Goal: Transaction & Acquisition: Purchase product/service

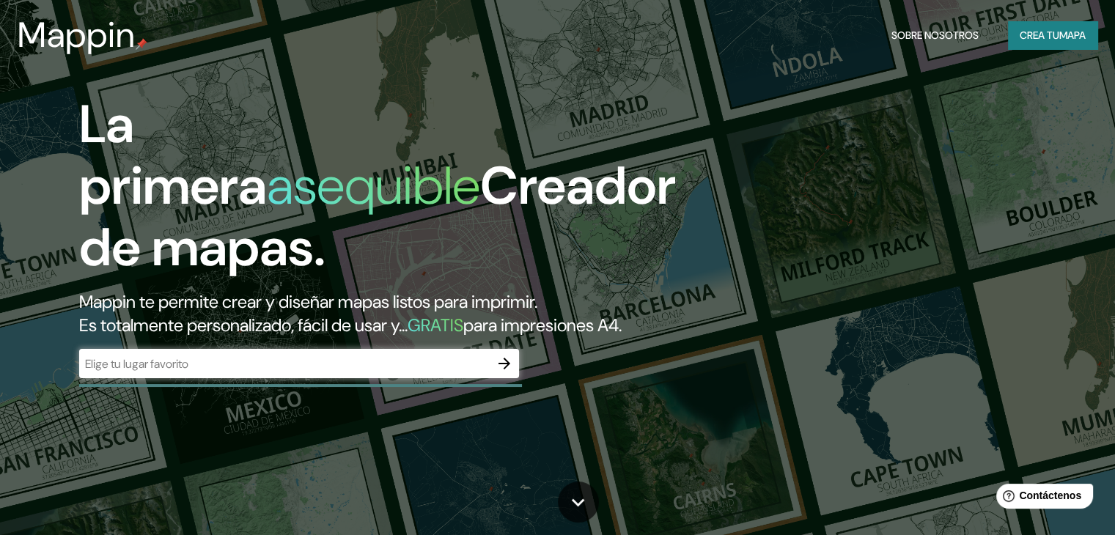
click at [240, 378] on div "​" at bounding box center [299, 363] width 440 height 29
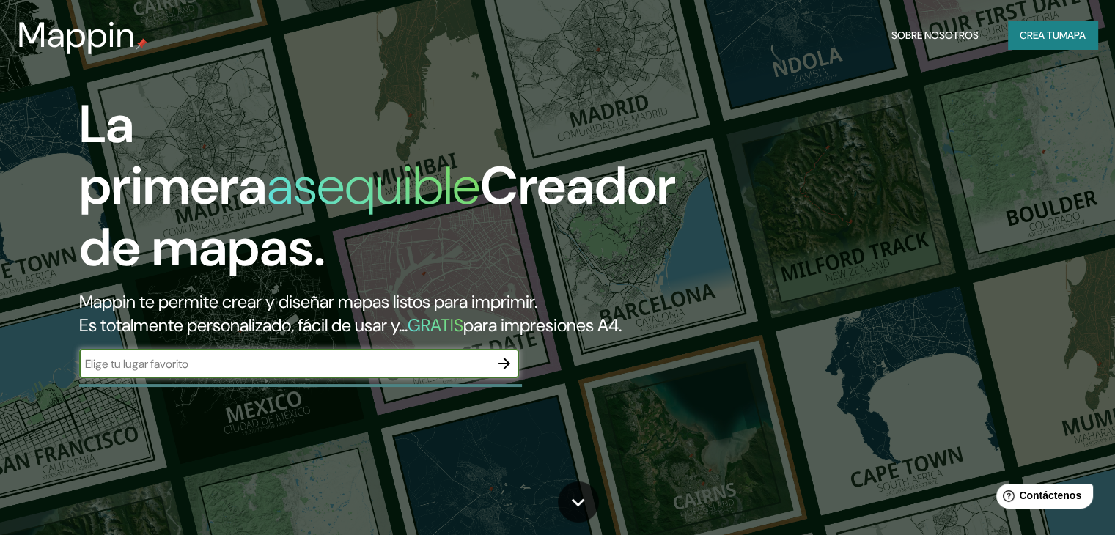
click at [275, 372] on input "text" at bounding box center [284, 364] width 411 height 17
type input "cancun"
click at [505, 369] on icon "button" at bounding box center [505, 364] width 12 height 12
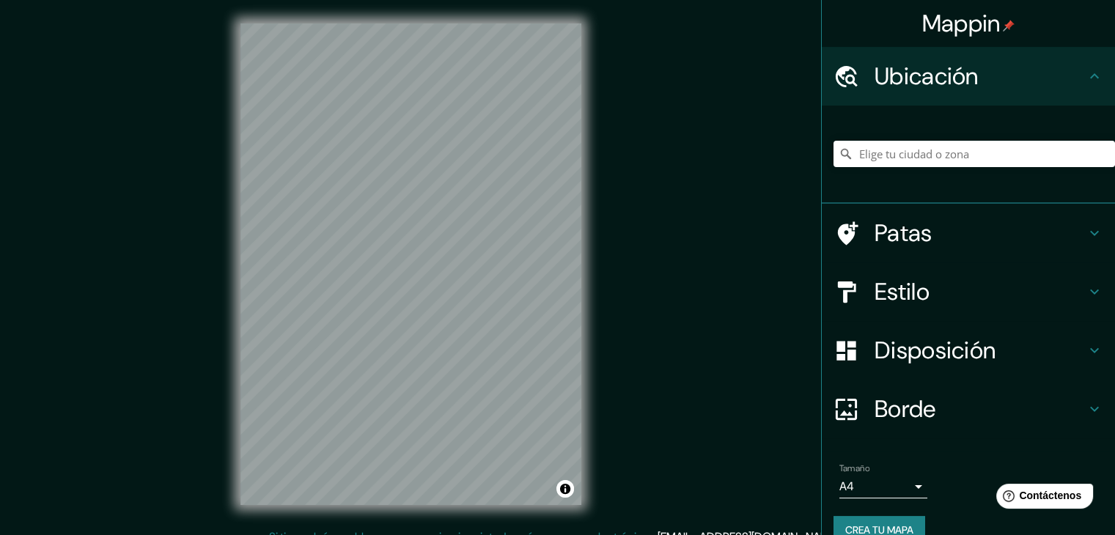
click at [919, 234] on font "Patas" at bounding box center [904, 233] width 58 height 31
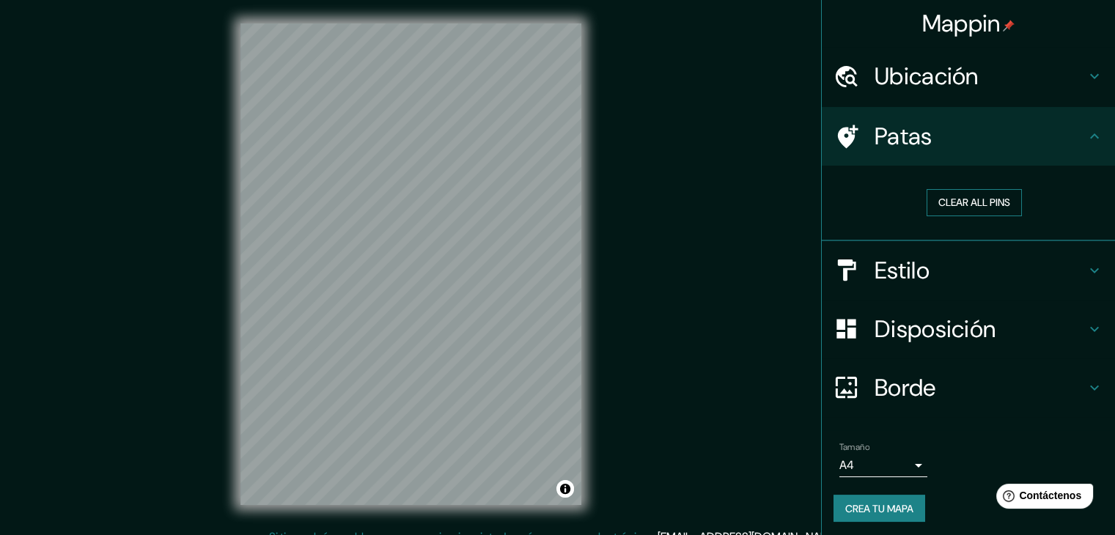
click at [959, 200] on button "Clear all pins" at bounding box center [974, 202] width 95 height 27
click at [911, 271] on font "Estilo" at bounding box center [902, 270] width 55 height 31
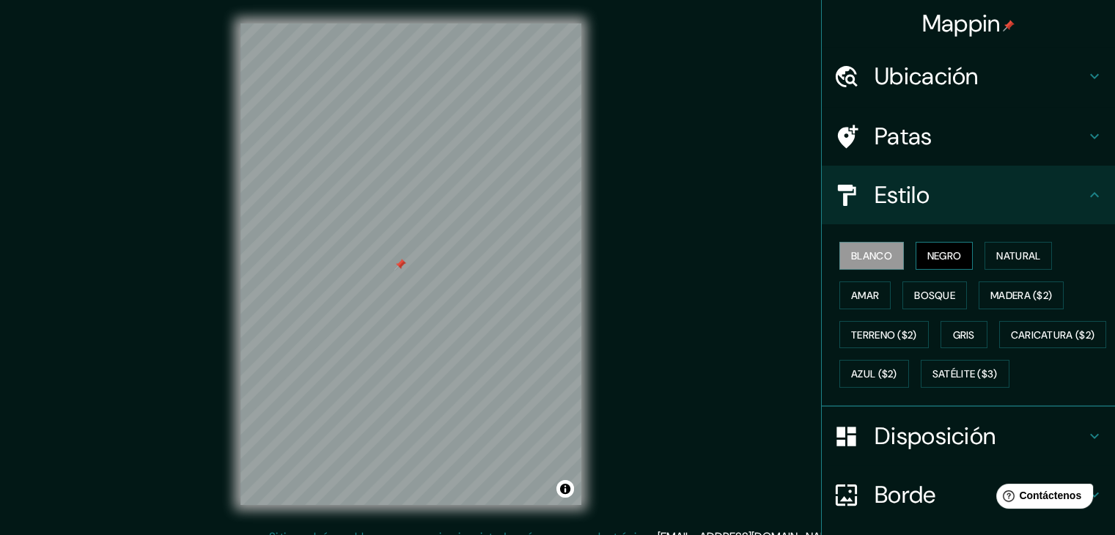
click at [937, 251] on font "Negro" at bounding box center [944, 255] width 34 height 13
click at [996, 262] on font "Natural" at bounding box center [1018, 255] width 44 height 19
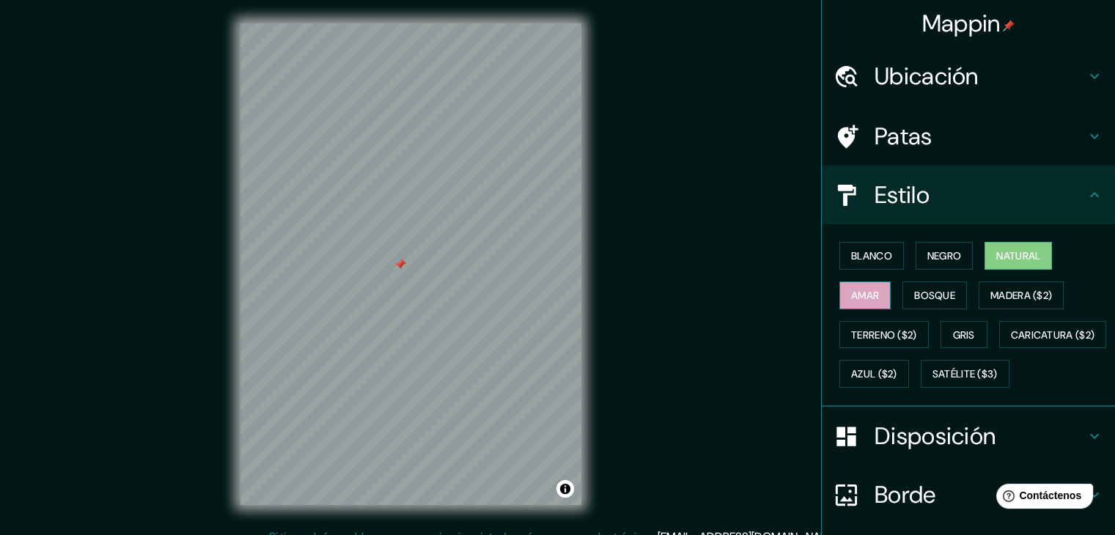
click at [862, 296] on font "Amar" at bounding box center [865, 295] width 28 height 13
click at [918, 298] on font "Bosque" at bounding box center [934, 295] width 41 height 13
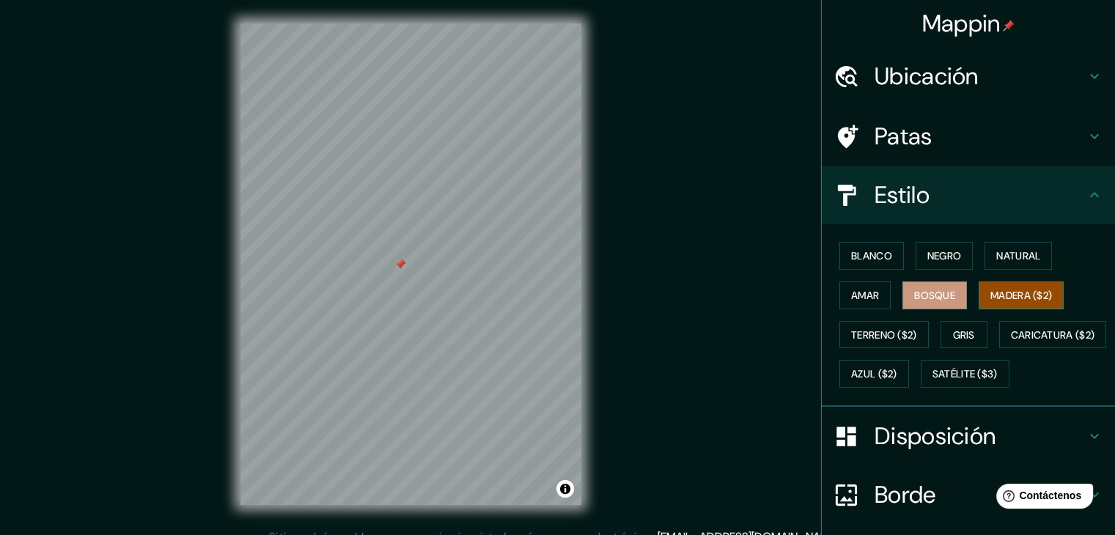
click at [991, 291] on font "Madera ($2)" at bounding box center [1021, 295] width 62 height 13
click at [890, 333] on font "Terreno ($2)" at bounding box center [884, 334] width 66 height 13
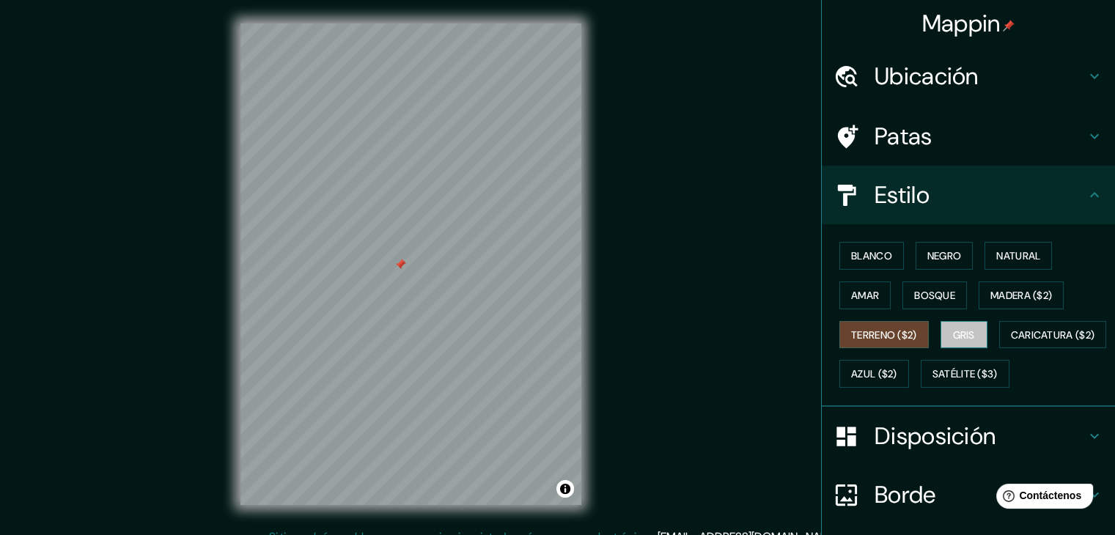
click at [941, 335] on button "Gris" at bounding box center [964, 335] width 47 height 28
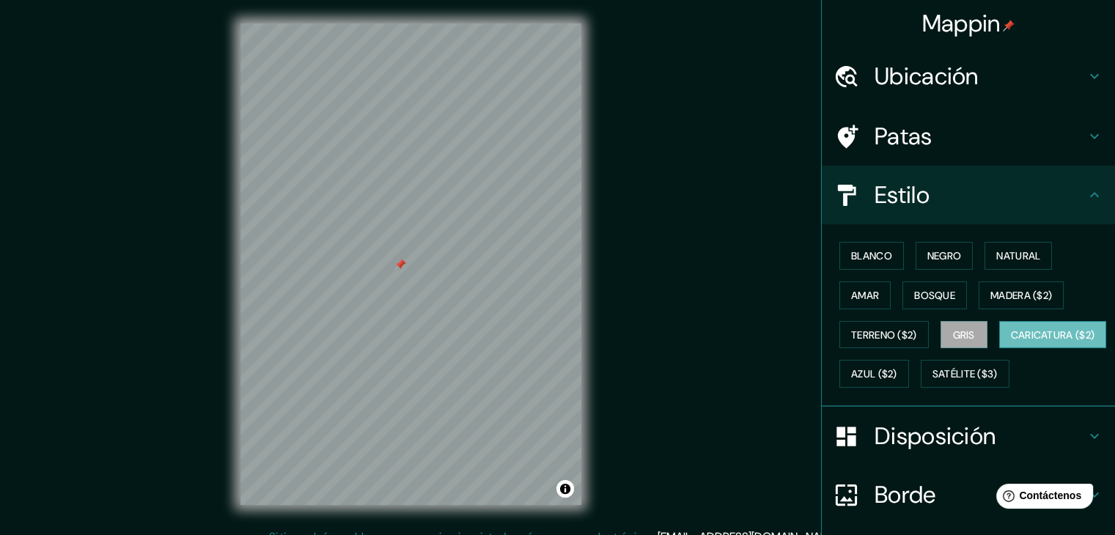
click at [1011, 342] on font "Caricatura ($2)" at bounding box center [1053, 334] width 84 height 13
click at [909, 361] on button "Azul ($2)" at bounding box center [874, 374] width 70 height 28
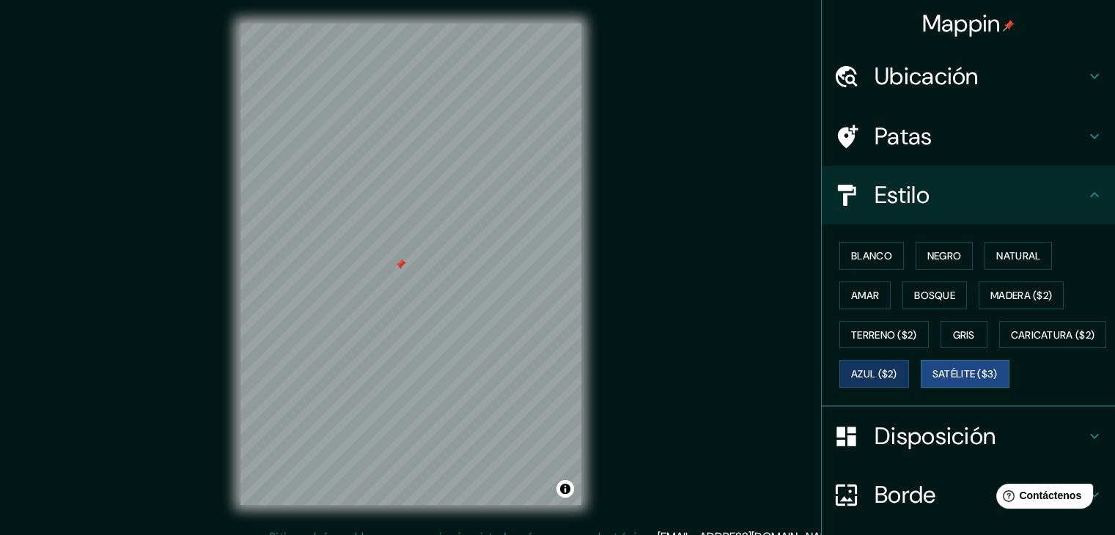
click at [933, 381] on font "Satélite ($3)" at bounding box center [965, 374] width 65 height 13
click at [859, 256] on font "Blanco" at bounding box center [871, 255] width 41 height 13
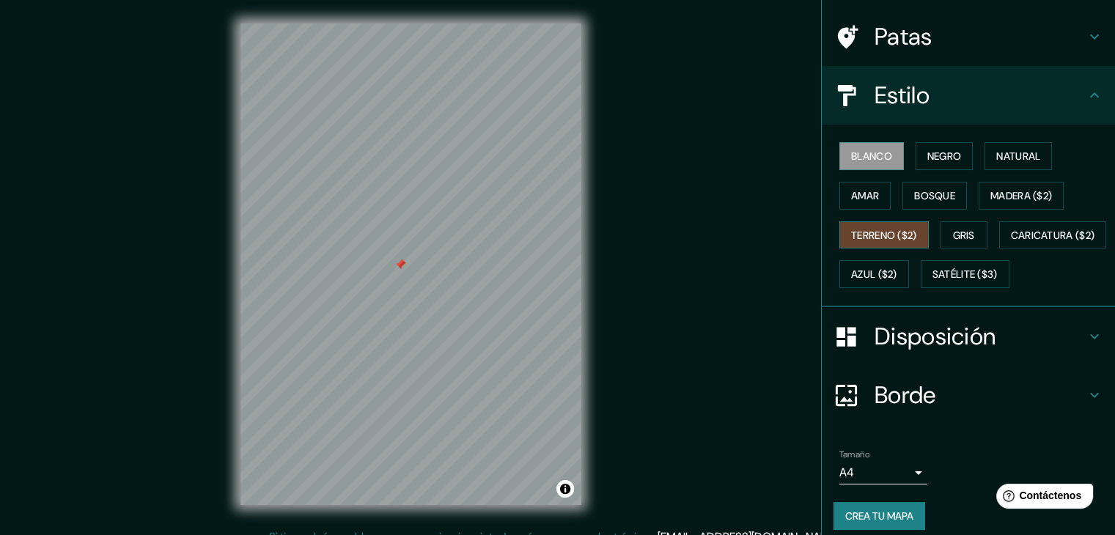
scroll to position [148, 0]
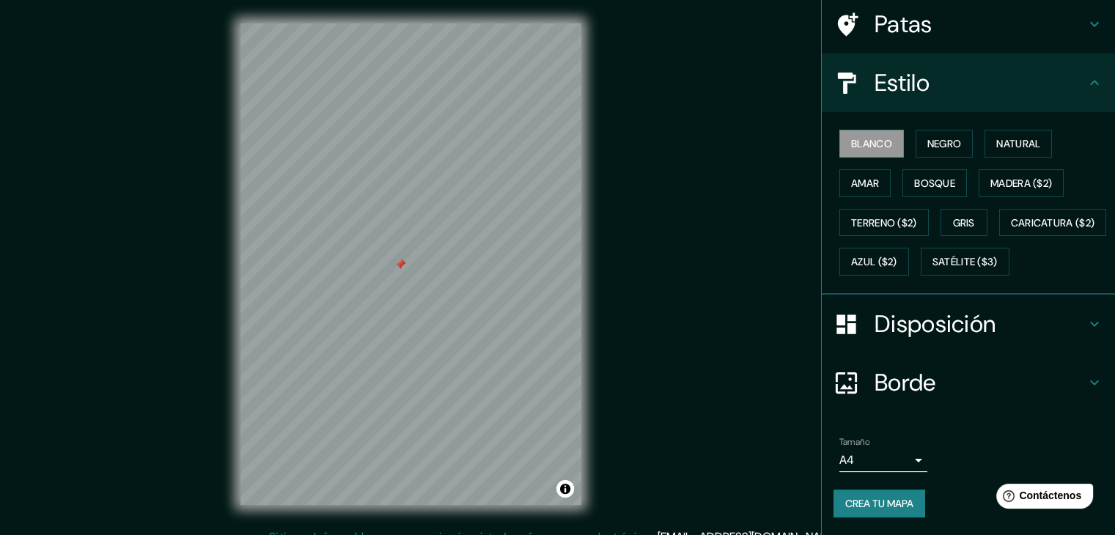
click at [913, 321] on font "Disposición" at bounding box center [935, 324] width 121 height 31
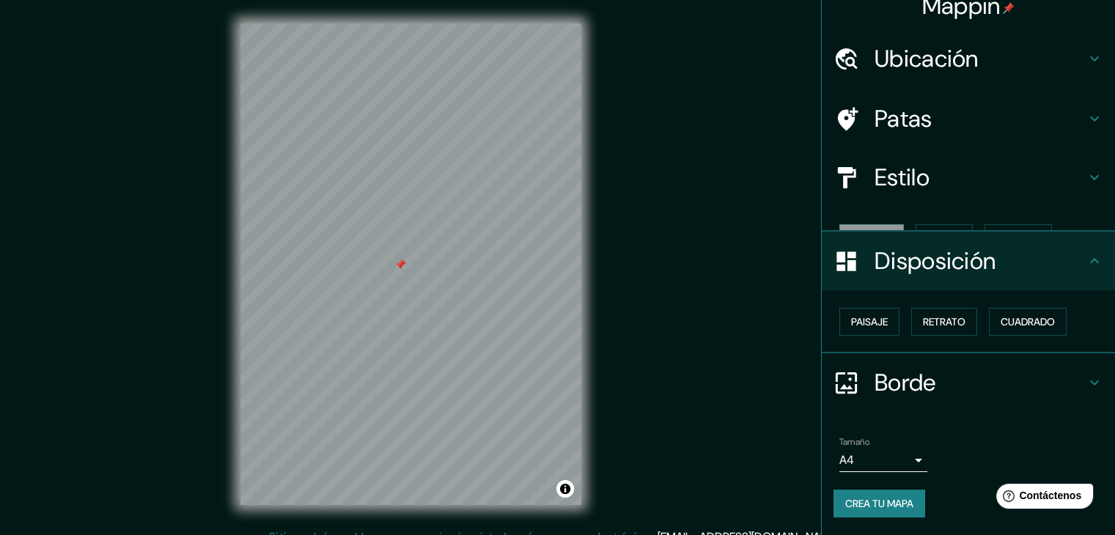
scroll to position [0, 0]
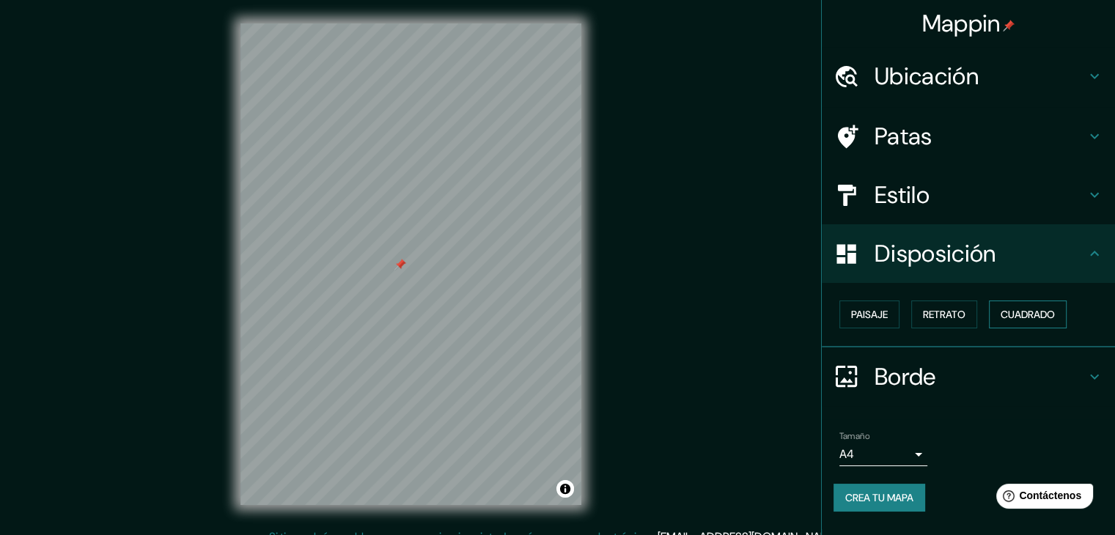
click at [1005, 309] on font "Cuadrado" at bounding box center [1028, 314] width 54 height 13
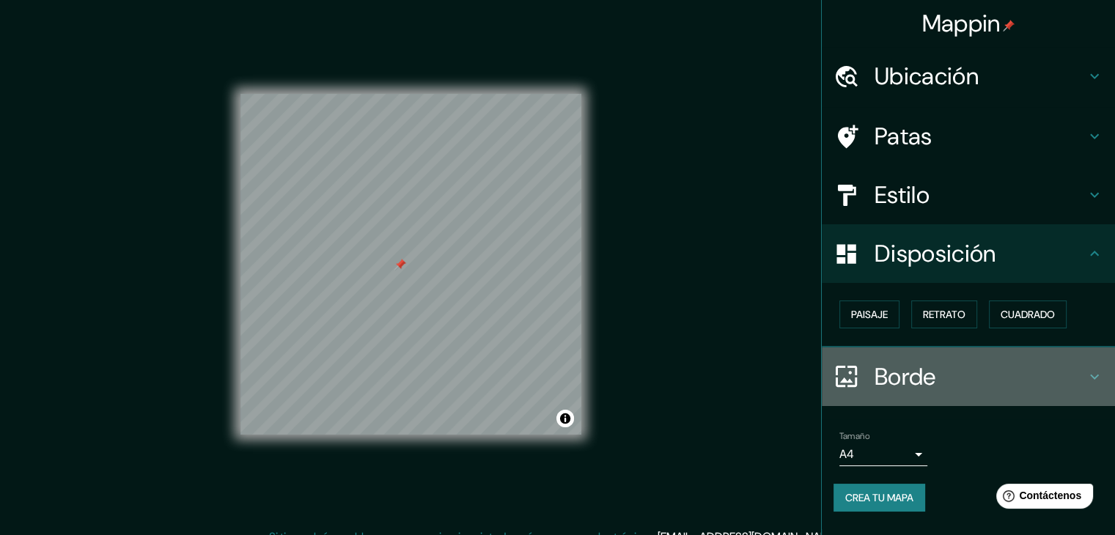
click at [930, 362] on font "Borde" at bounding box center [906, 376] width 62 height 31
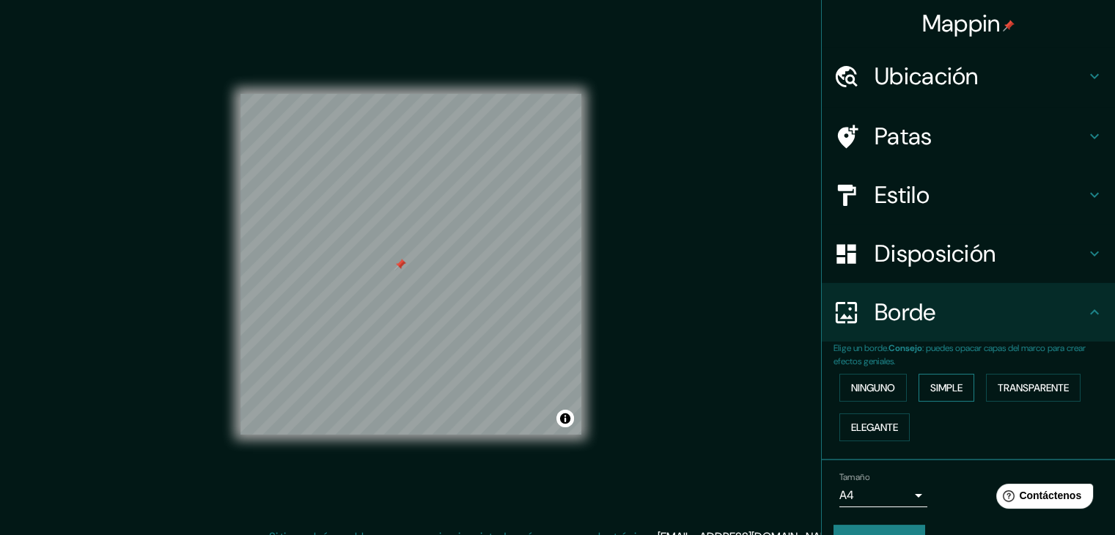
click at [938, 376] on button "Simple" at bounding box center [947, 388] width 56 height 28
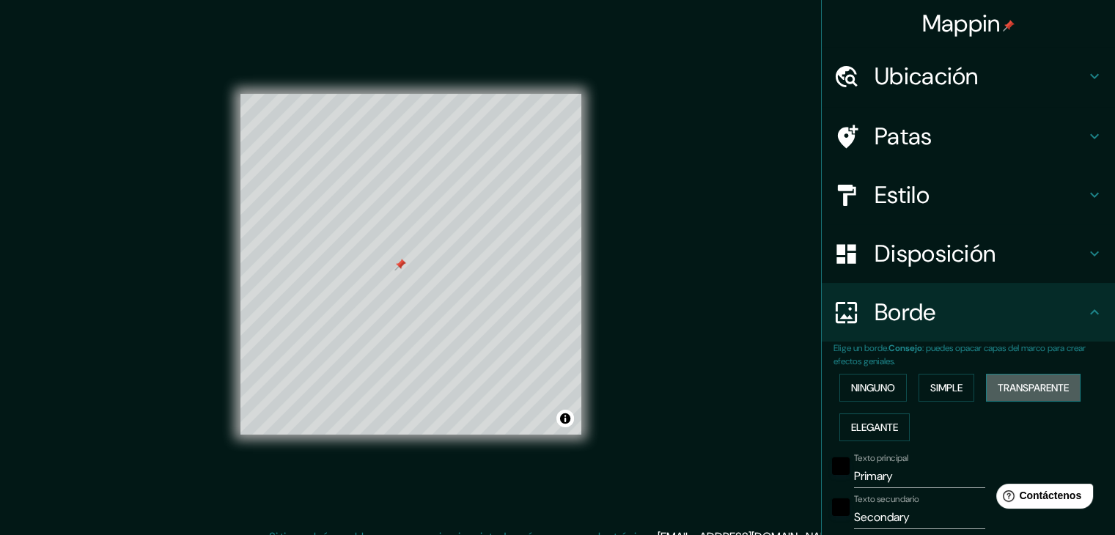
click at [998, 382] on font "Transparente" at bounding box center [1033, 387] width 71 height 13
click at [883, 425] on font "Elegante" at bounding box center [874, 427] width 47 height 13
type input "37"
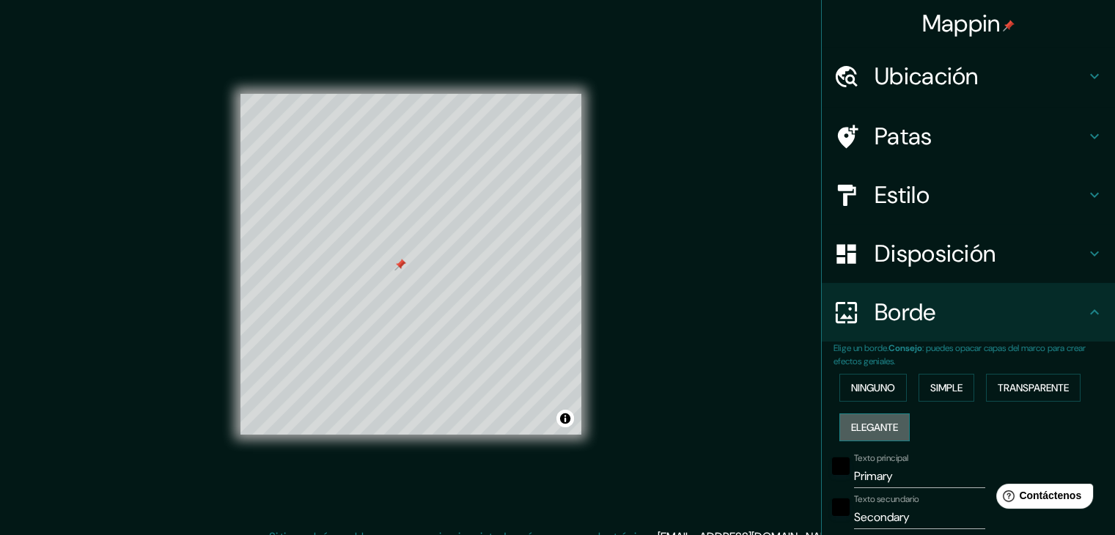
type input "19"
click at [886, 391] on font "Ninguno" at bounding box center [873, 387] width 44 height 13
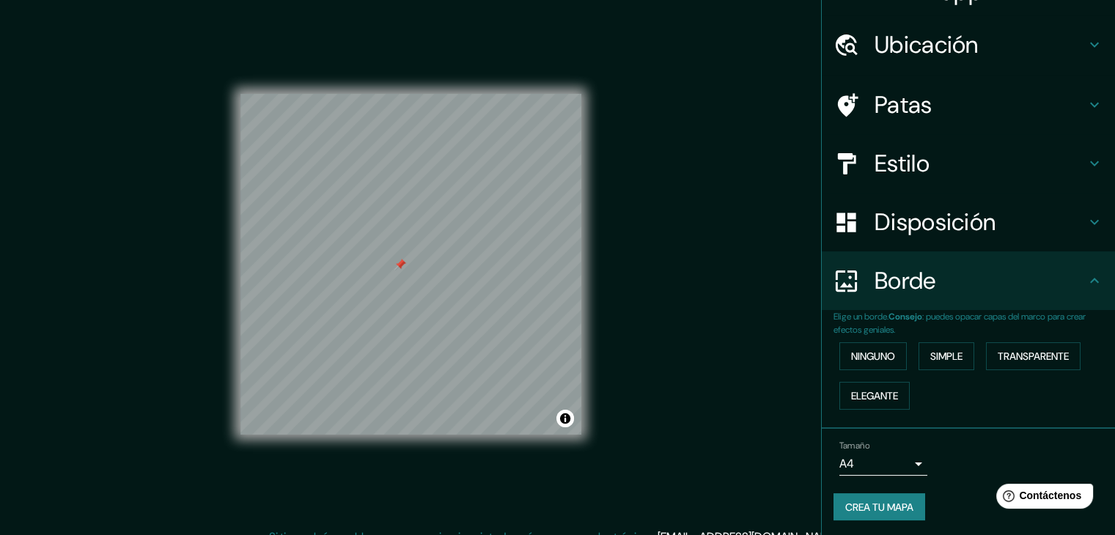
scroll to position [33, 0]
click at [879, 506] on font "Crea tu mapa" at bounding box center [879, 505] width 68 height 13
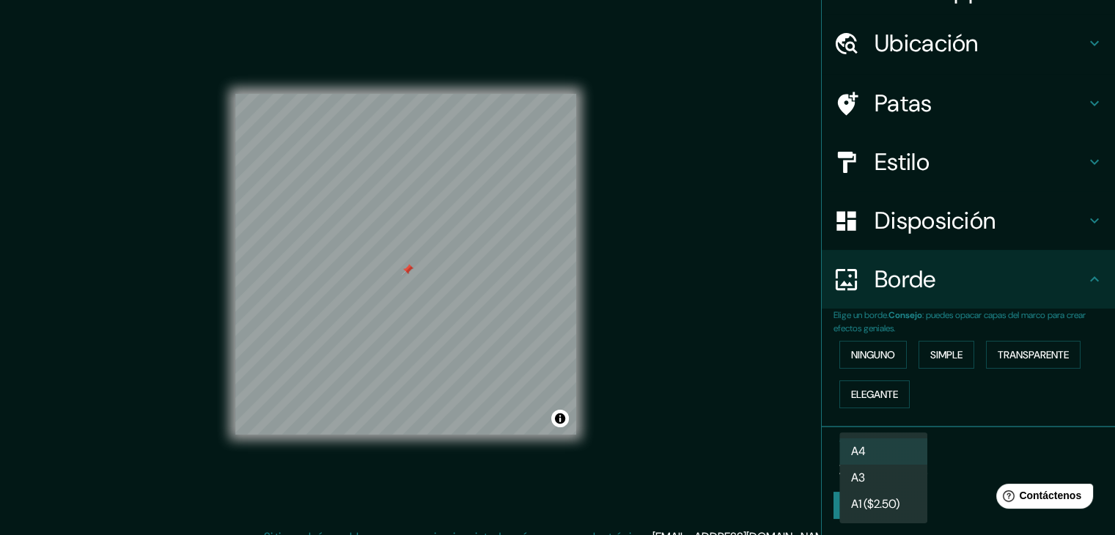
click at [902, 455] on body "Mappin Ubicación Patas Estilo Disposición [PERSON_NAME] un [PERSON_NAME]. Conse…" at bounding box center [557, 267] width 1115 height 535
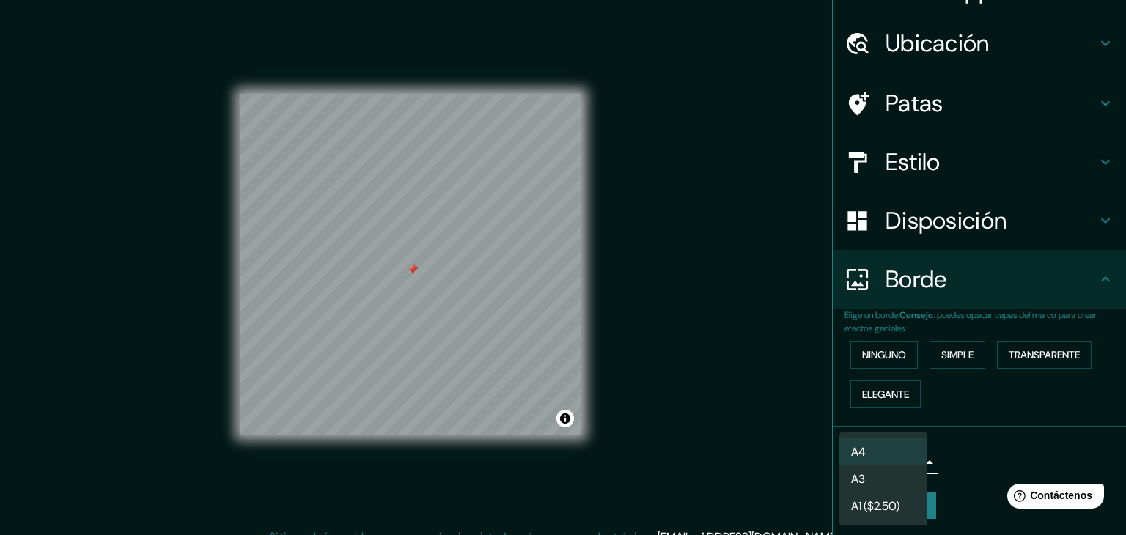
click at [894, 479] on li "A3" at bounding box center [883, 479] width 88 height 27
type input "a4"
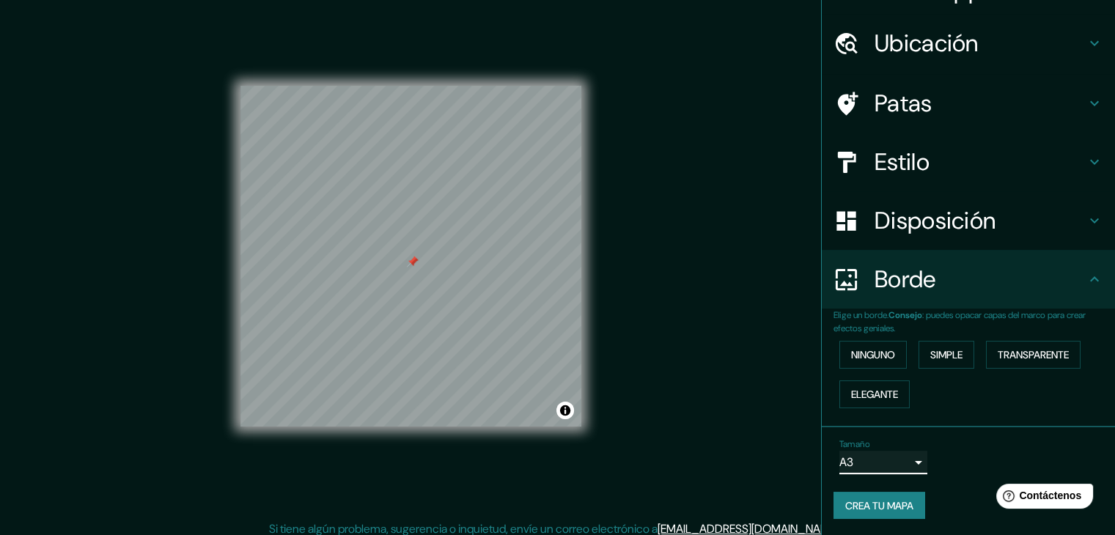
scroll to position [17, 0]
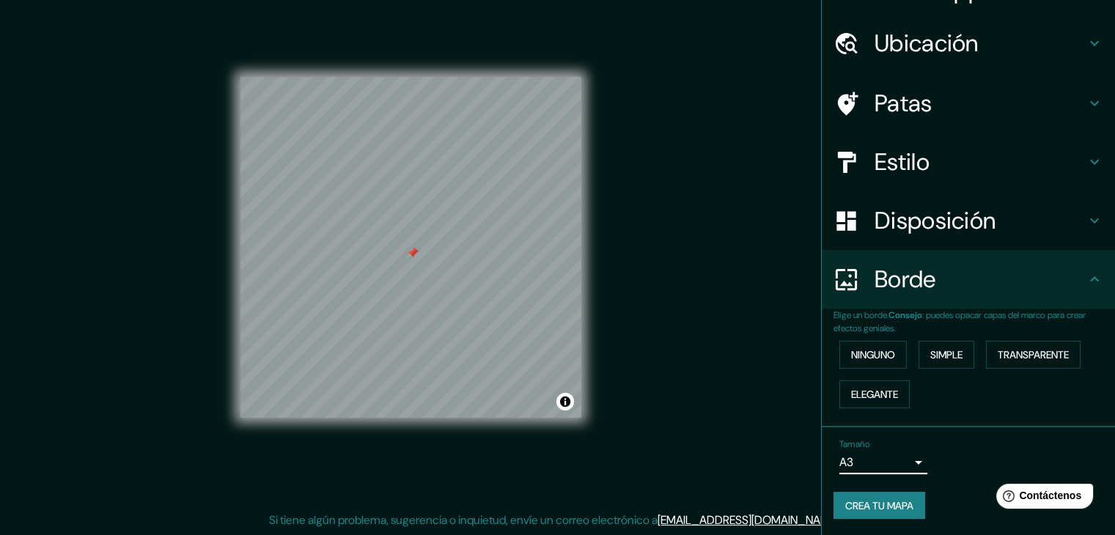
click at [863, 499] on font "Crea tu mapa" at bounding box center [879, 505] width 68 height 13
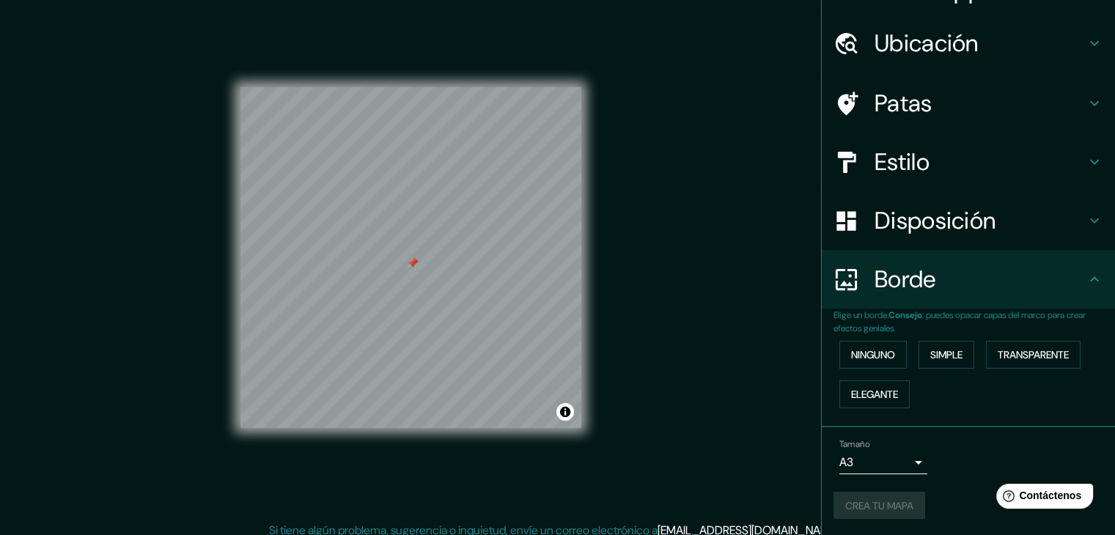
scroll to position [0, 0]
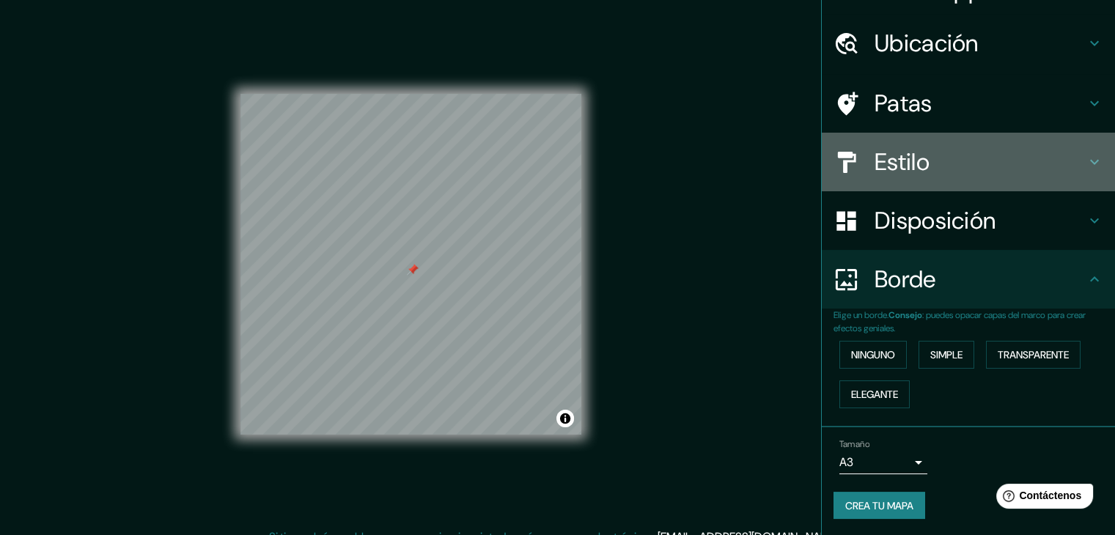
click at [930, 157] on h4 "Estilo" at bounding box center [980, 161] width 211 height 29
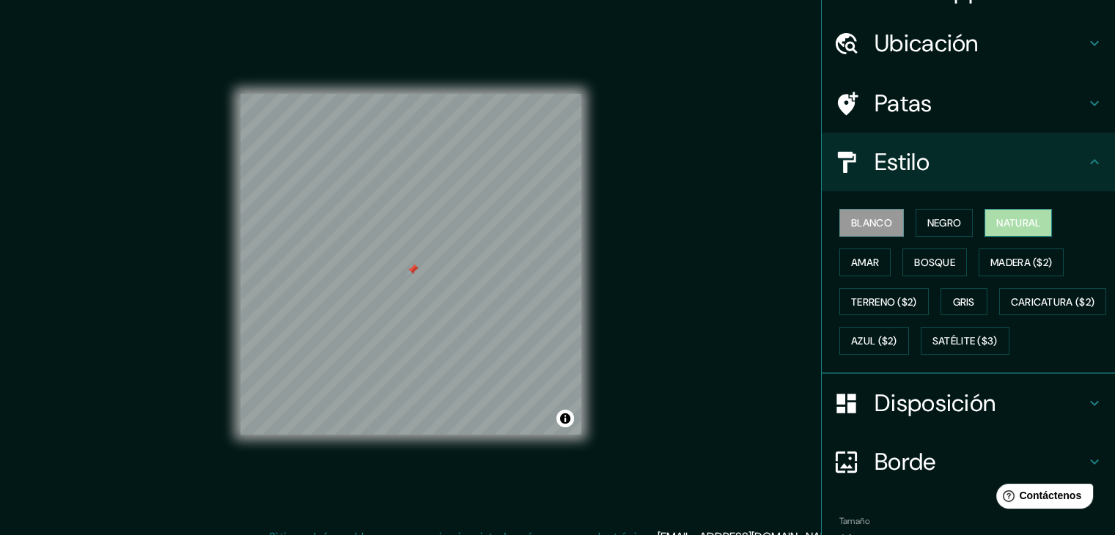
click at [996, 224] on font "Natural" at bounding box center [1018, 222] width 44 height 13
click at [566, 411] on button "Activar o desactivar atribución" at bounding box center [565, 419] width 18 height 18
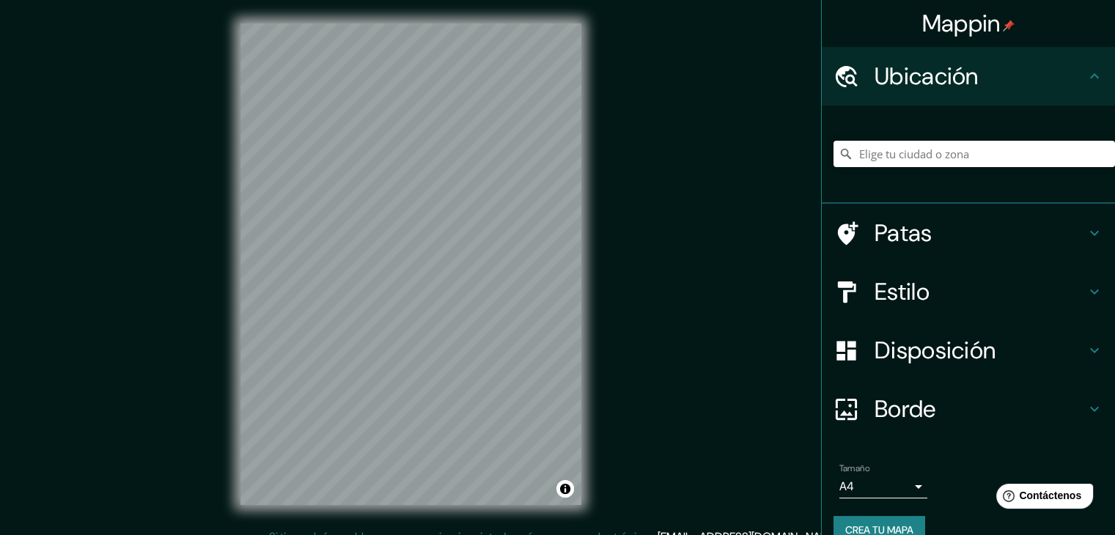
click at [883, 233] on font "Patas" at bounding box center [904, 233] width 58 height 31
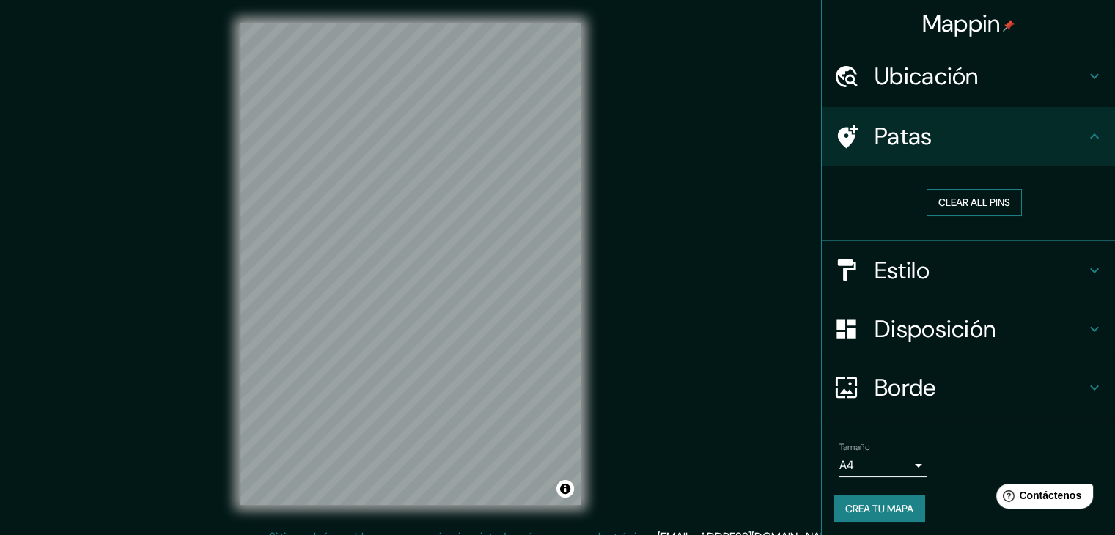
click at [927, 195] on button "Clear all pins" at bounding box center [974, 202] width 95 height 27
click at [954, 148] on h4 "Patas" at bounding box center [980, 136] width 211 height 29
click at [961, 207] on button "Clear all pins" at bounding box center [974, 202] width 95 height 27
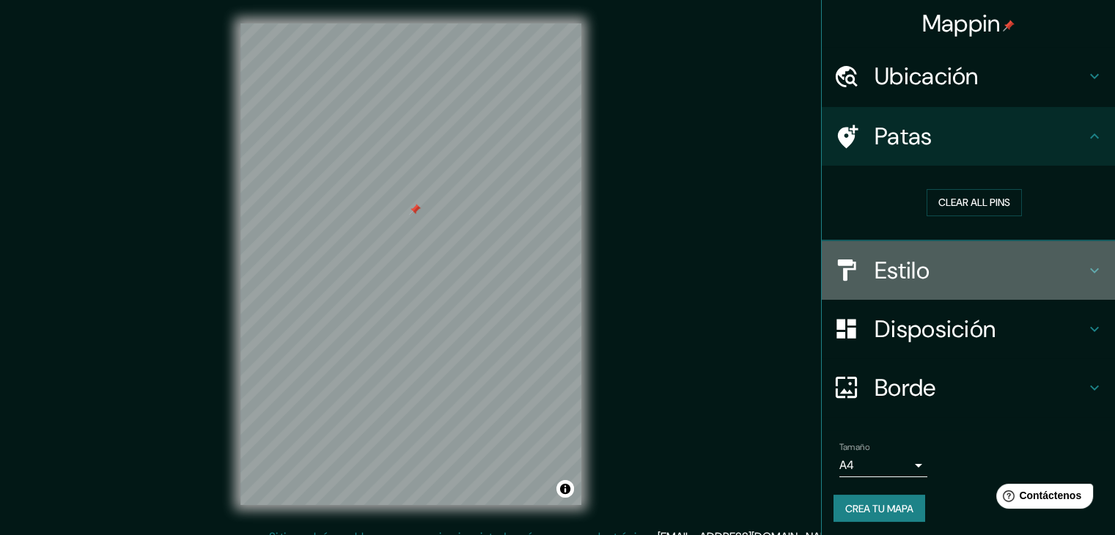
click at [875, 276] on font "Estilo" at bounding box center [902, 270] width 55 height 31
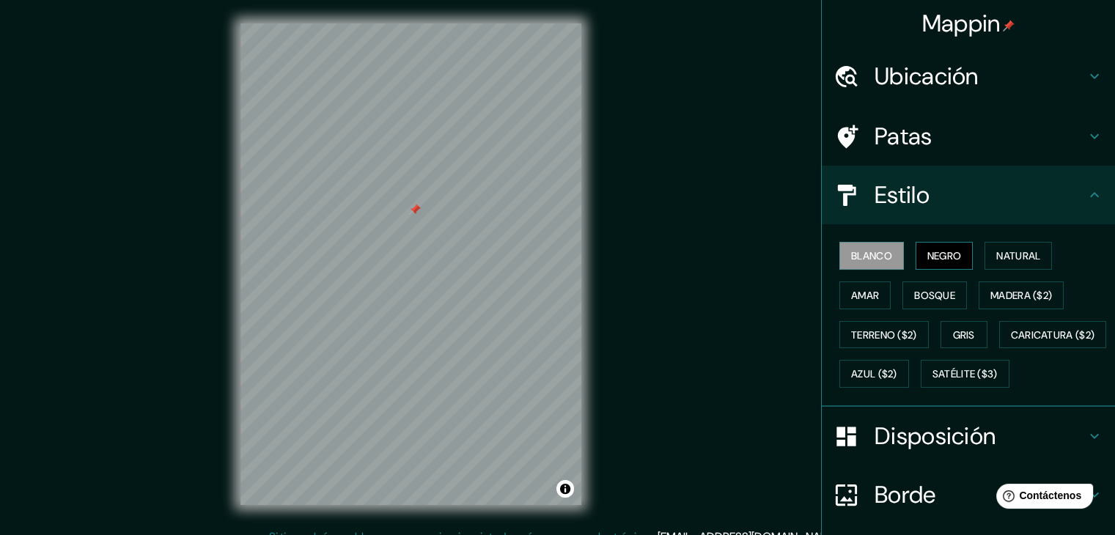
click at [916, 251] on button "Negro" at bounding box center [945, 256] width 58 height 28
click at [985, 250] on button "Natural" at bounding box center [1018, 256] width 67 height 28
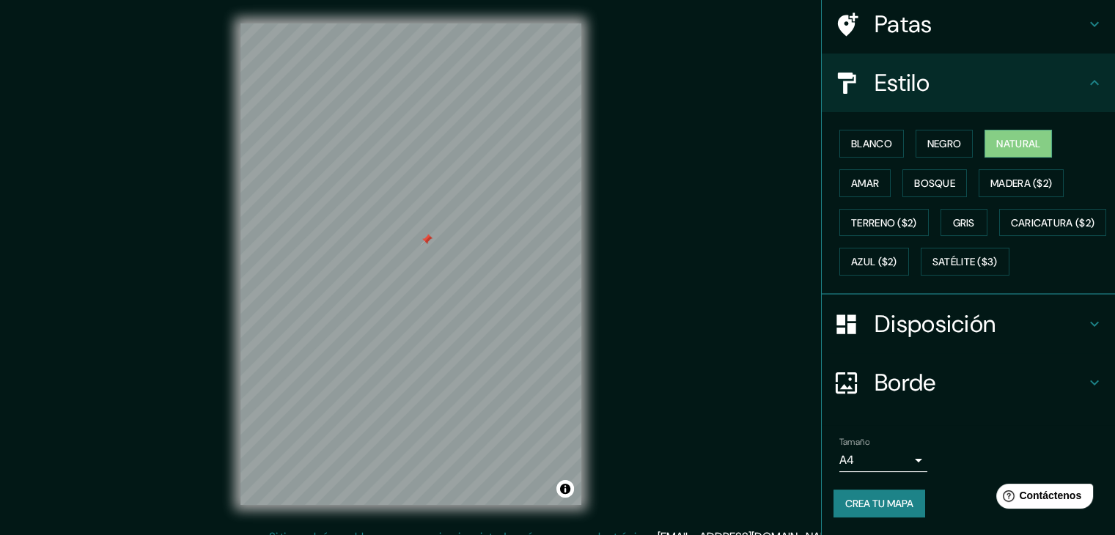
click at [889, 338] on font "Disposición" at bounding box center [935, 324] width 121 height 31
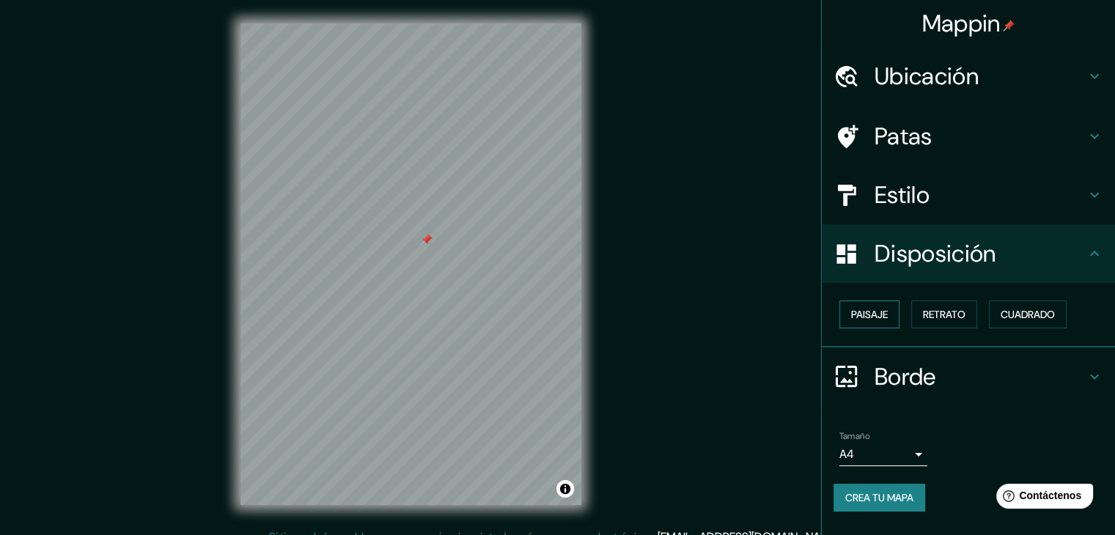
click at [865, 311] on font "Paisaje" at bounding box center [869, 314] width 37 height 13
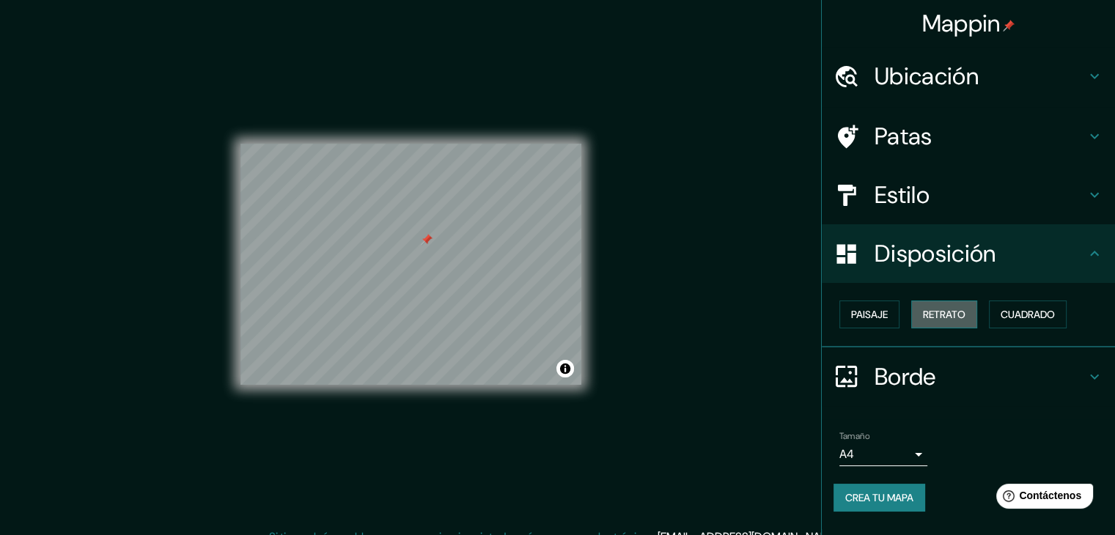
click at [933, 314] on font "Retrato" at bounding box center [944, 314] width 43 height 13
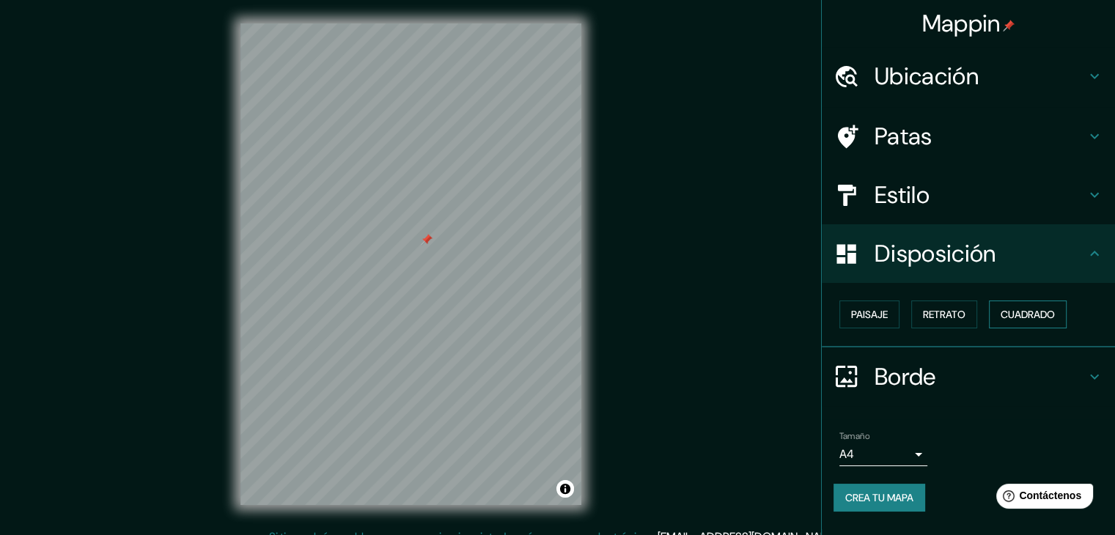
click at [1004, 309] on font "Cuadrado" at bounding box center [1028, 314] width 54 height 13
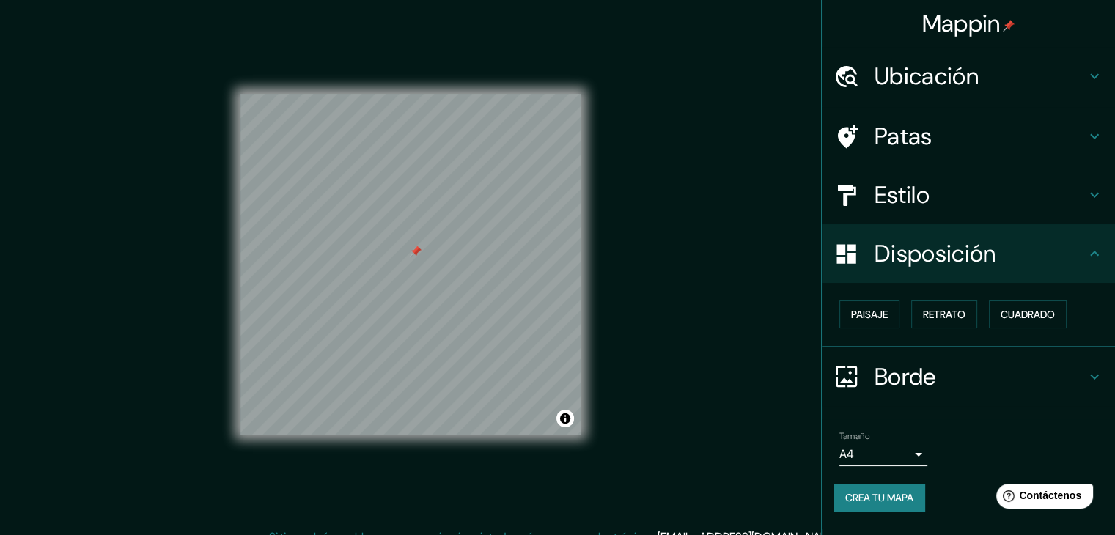
click at [878, 449] on body "Mappin Ubicación Patas Estilo Disposición Paisaje Retrato Cuadrado Borde Elige …" at bounding box center [557, 267] width 1115 height 535
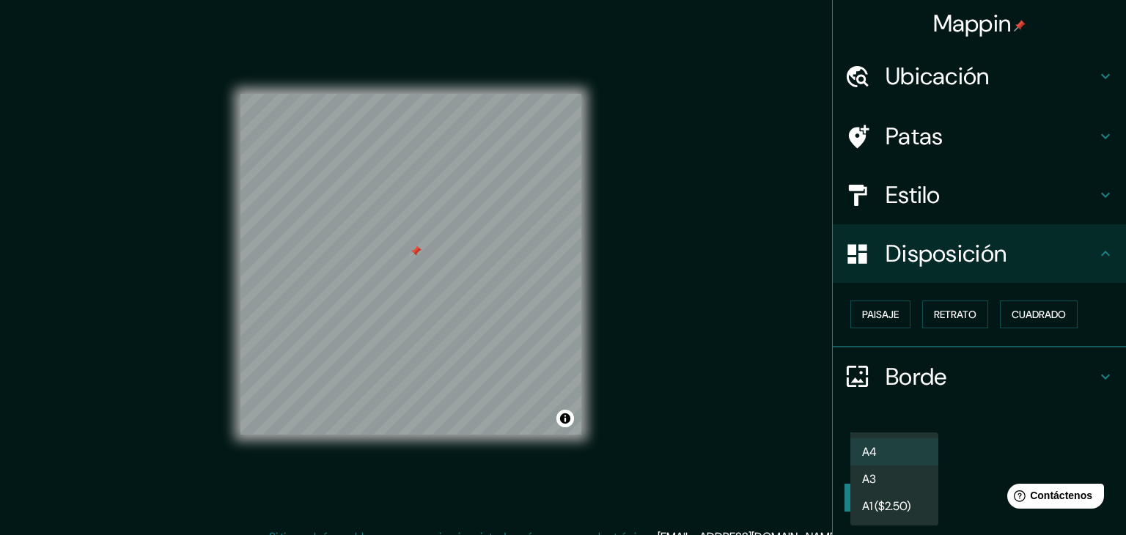
click at [880, 482] on li "A3" at bounding box center [894, 479] width 88 height 27
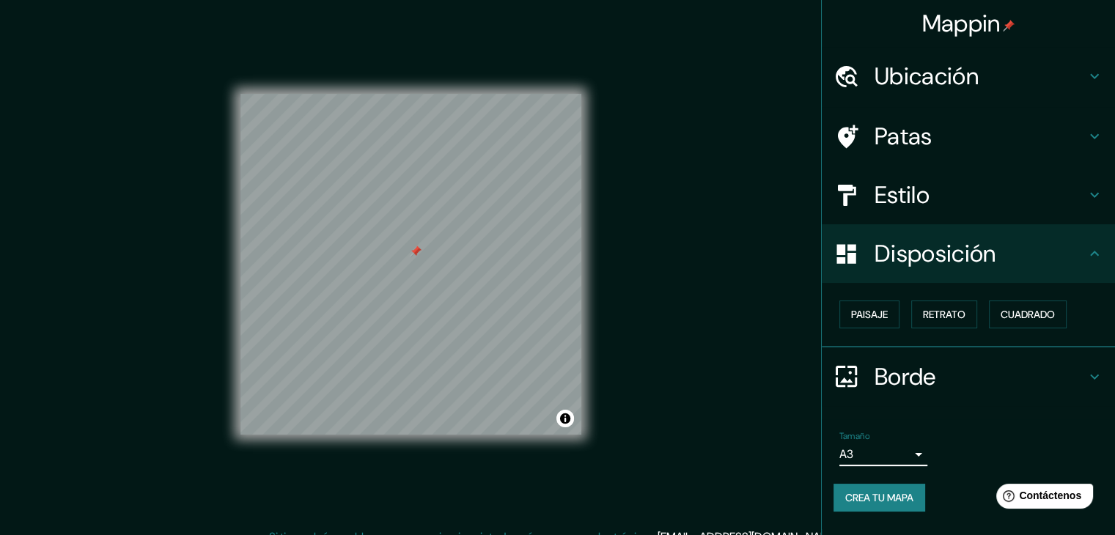
click at [859, 460] on body "Mappin Ubicación Patas Estilo Disposición Paisaje Retrato Cuadrado Borde Elige …" at bounding box center [557, 267] width 1115 height 535
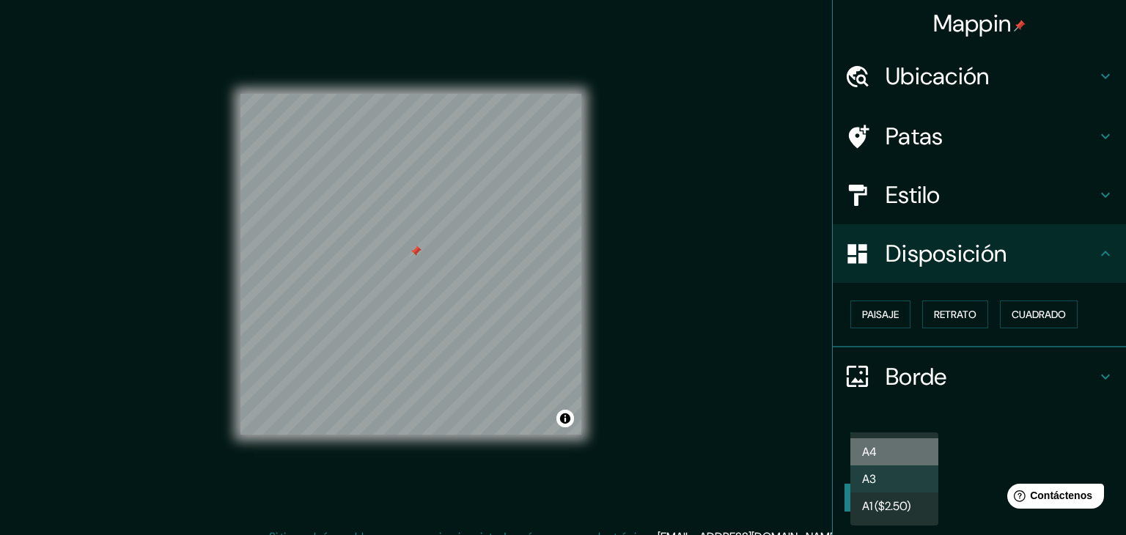
click at [879, 452] on li "A4" at bounding box center [894, 451] width 88 height 27
type input "single"
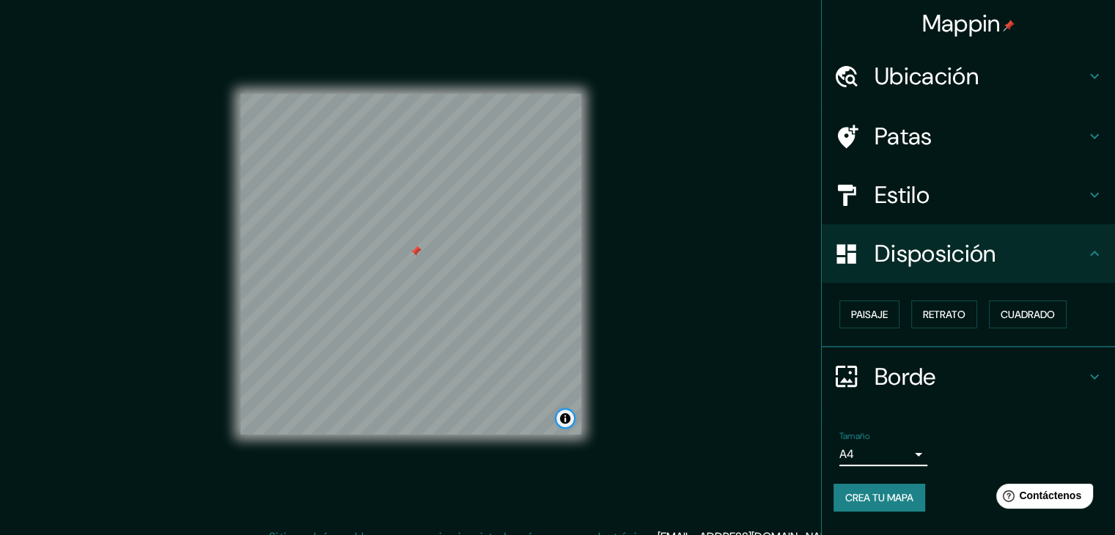
click at [562, 425] on button "Activar o desactivar atribución" at bounding box center [565, 419] width 18 height 18
click at [562, 416] on button "Activar o desactivar atribución" at bounding box center [565, 419] width 18 height 18
click at [924, 312] on font "Retrato" at bounding box center [944, 314] width 43 height 13
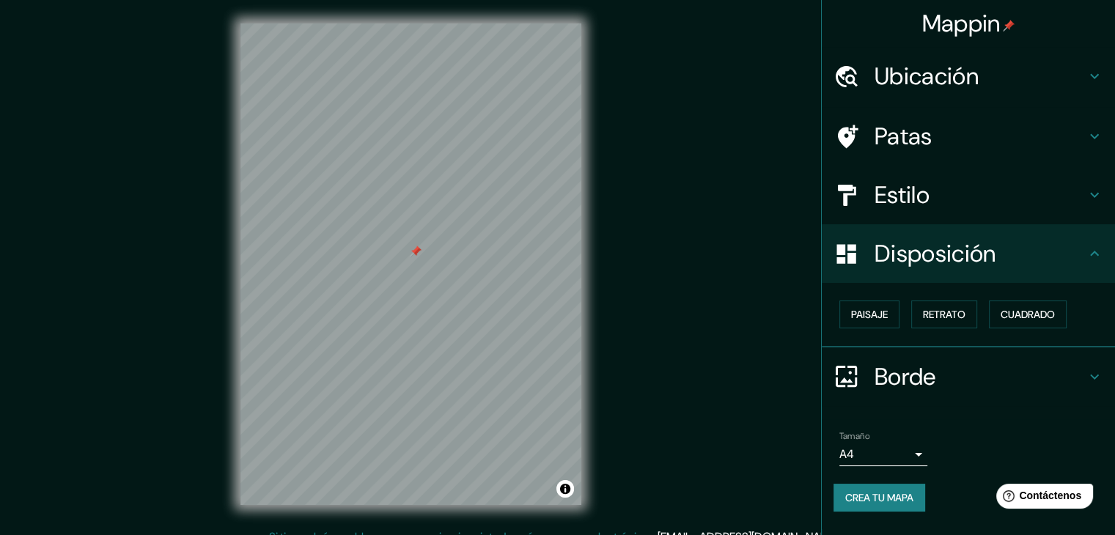
click at [906, 312] on div "Paisaje Retrato Cuadrado" at bounding box center [975, 315] width 282 height 40
click at [864, 309] on font "Paisaje" at bounding box center [869, 314] width 37 height 13
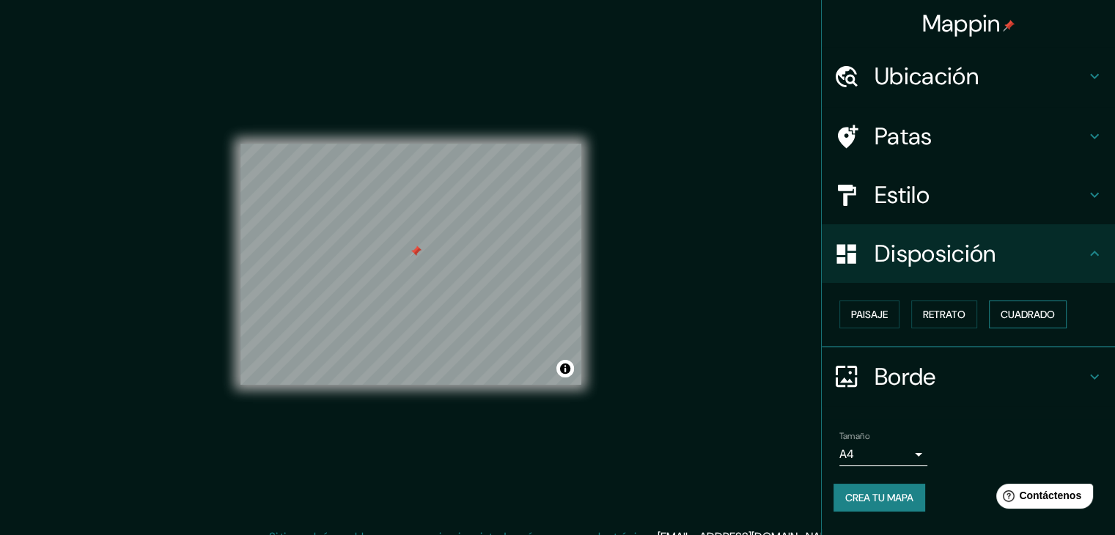
click at [997, 317] on button "Cuadrado" at bounding box center [1028, 315] width 78 height 28
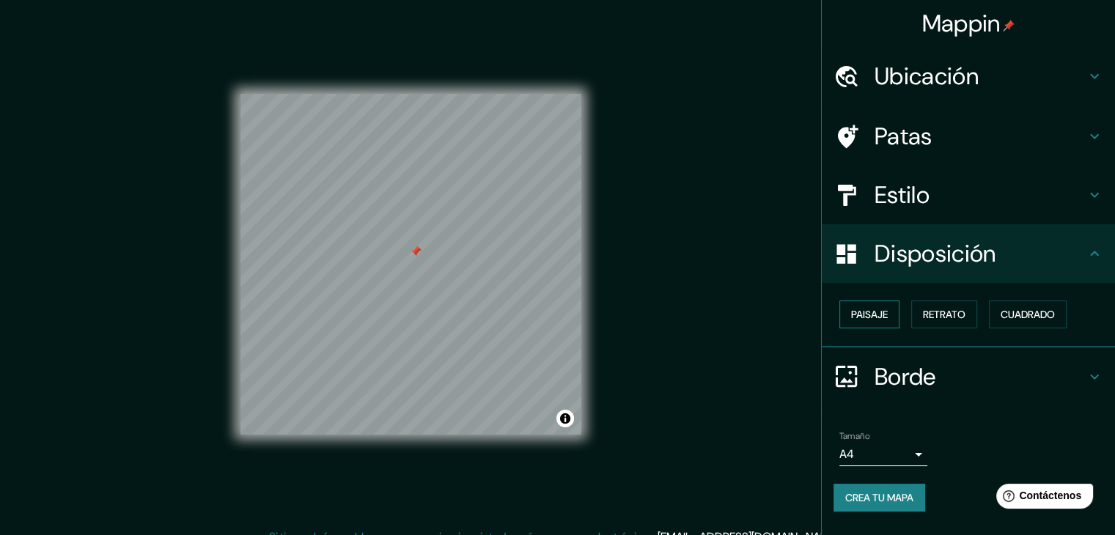
click at [874, 314] on font "Paisaje" at bounding box center [869, 314] width 37 height 13
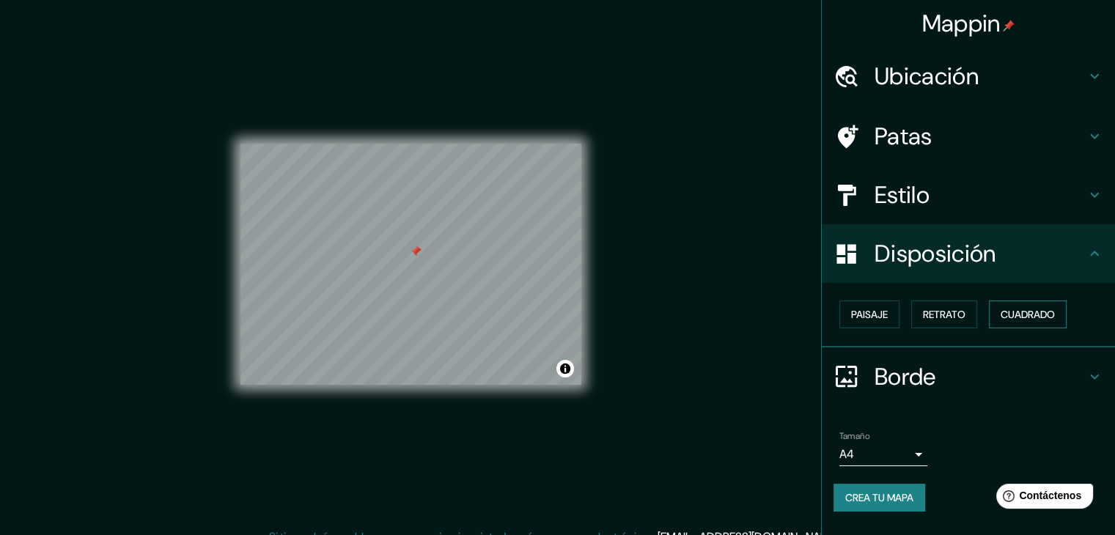
click at [1001, 315] on button "Cuadrado" at bounding box center [1028, 315] width 78 height 28
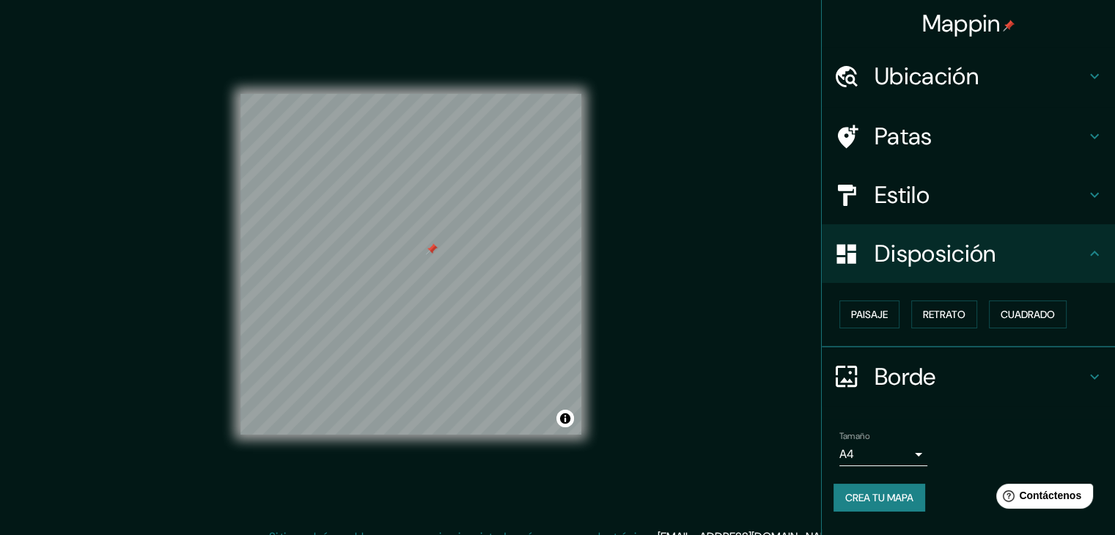
drag, startPoint x: 435, startPoint y: 268, endPoint x: 433, endPoint y: 252, distance: 16.2
click at [433, 252] on div at bounding box center [432, 249] width 12 height 12
drag, startPoint x: 427, startPoint y: 254, endPoint x: 424, endPoint y: 268, distance: 14.2
click at [424, 268] on div at bounding box center [429, 264] width 12 height 12
